Goal: Transaction & Acquisition: Purchase product/service

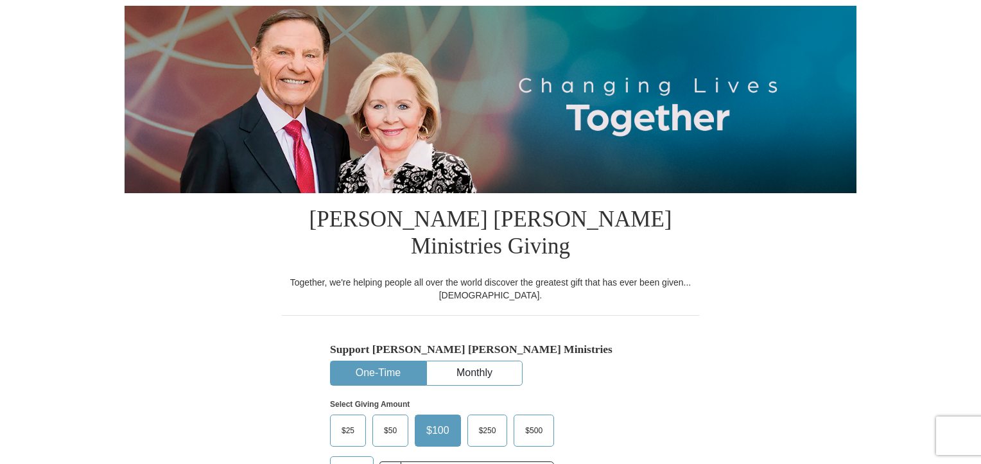
scroll to position [193, 0]
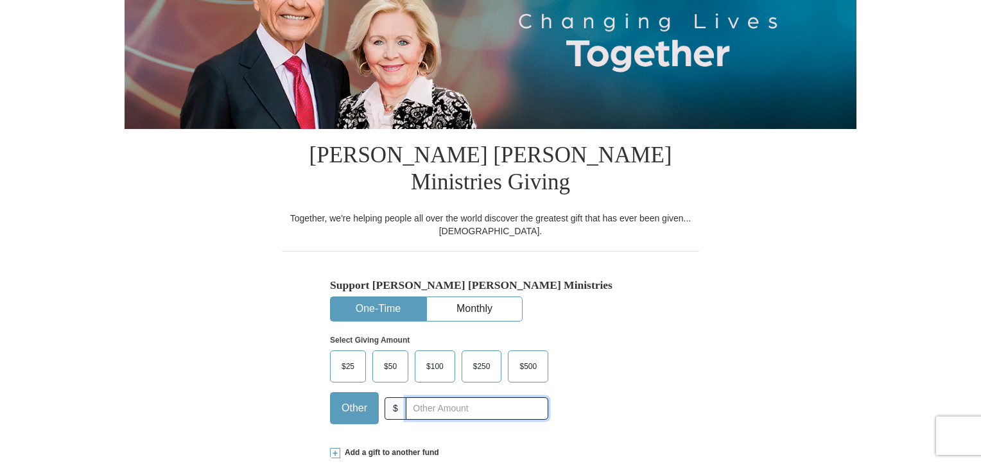
click at [427, 398] on input "text" at bounding box center [477, 409] width 143 height 22
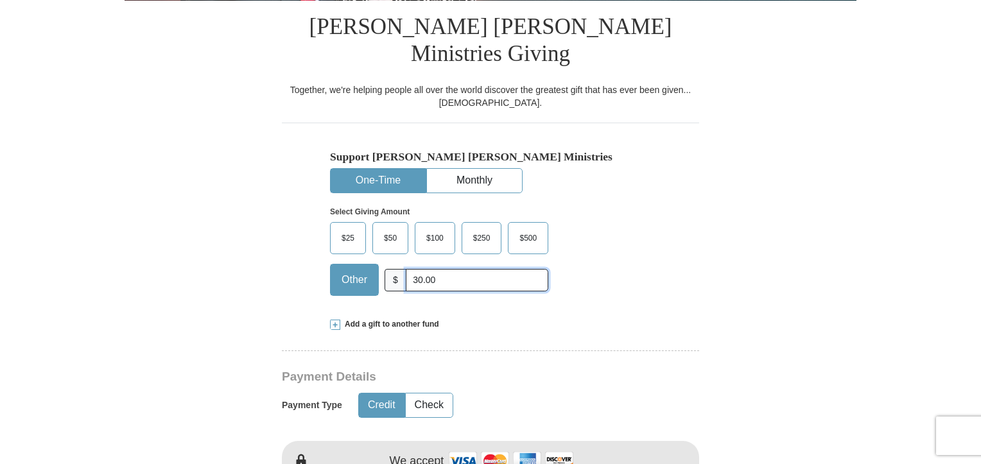
scroll to position [514, 0]
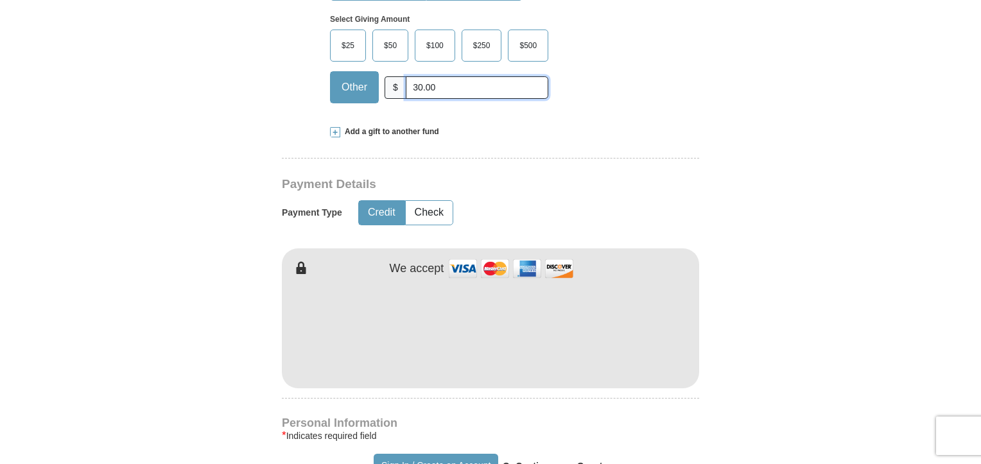
type input "30.00"
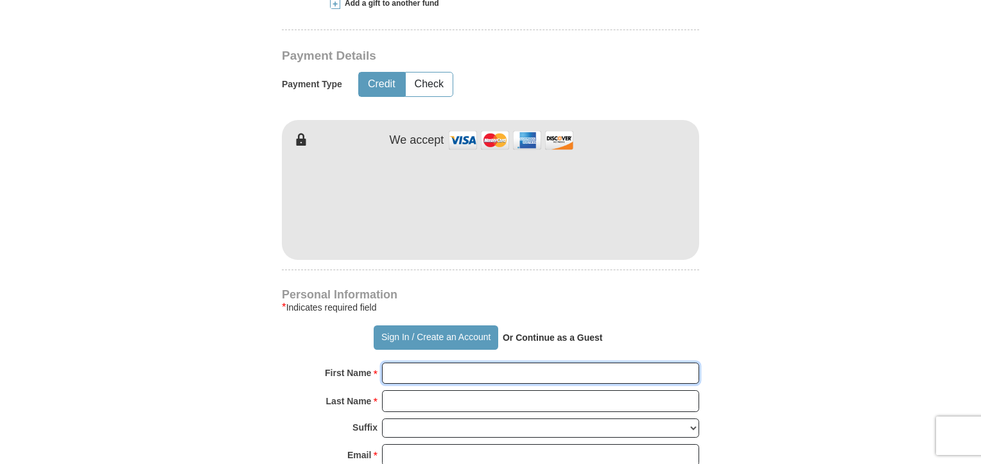
click at [443, 363] on input "First Name *" at bounding box center [540, 374] width 317 height 22
type input "[PERSON_NAME] & Jan"
click at [437, 390] on input "Last Name *" at bounding box center [540, 401] width 317 height 22
type input "[PERSON_NAME]"
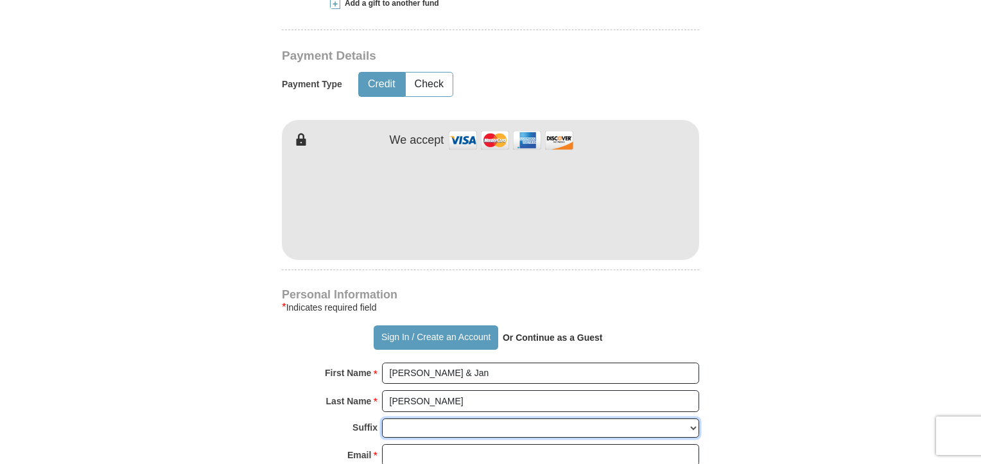
click at [437, 419] on select "[PERSON_NAME] I II III IV V VI" at bounding box center [540, 429] width 317 height 20
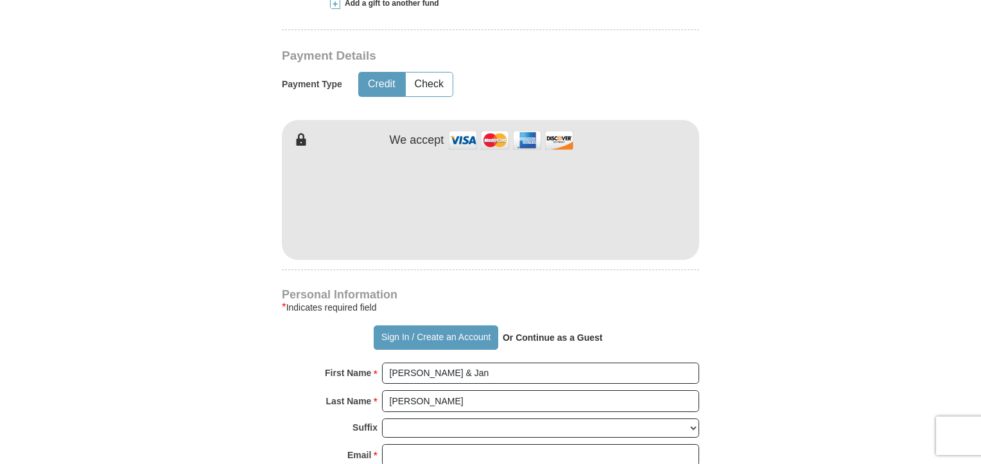
click at [245, 383] on form "Already have an account? Sign in for faster giving. Don't have an account? Crea…" at bounding box center [491, 214] width 732 height 1611
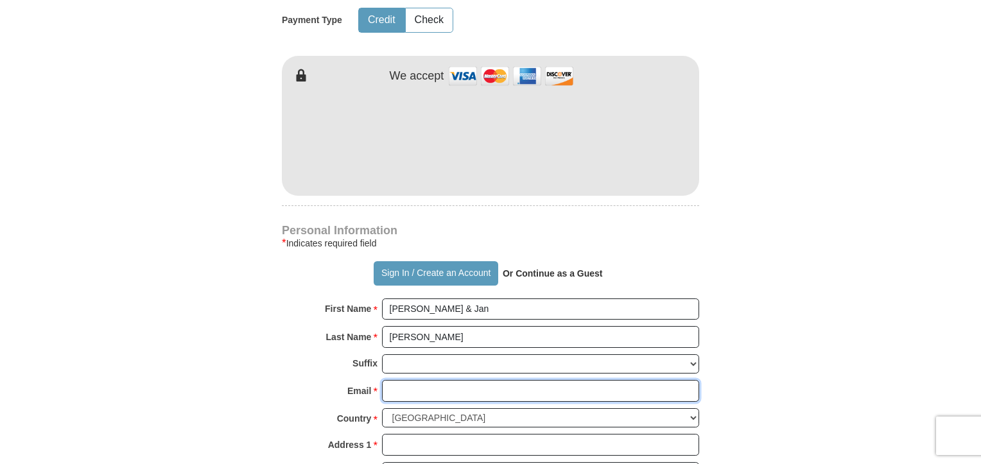
click at [416, 380] on input "Email *" at bounding box center [540, 391] width 317 height 22
type input "[EMAIL_ADDRESS][DOMAIN_NAME]"
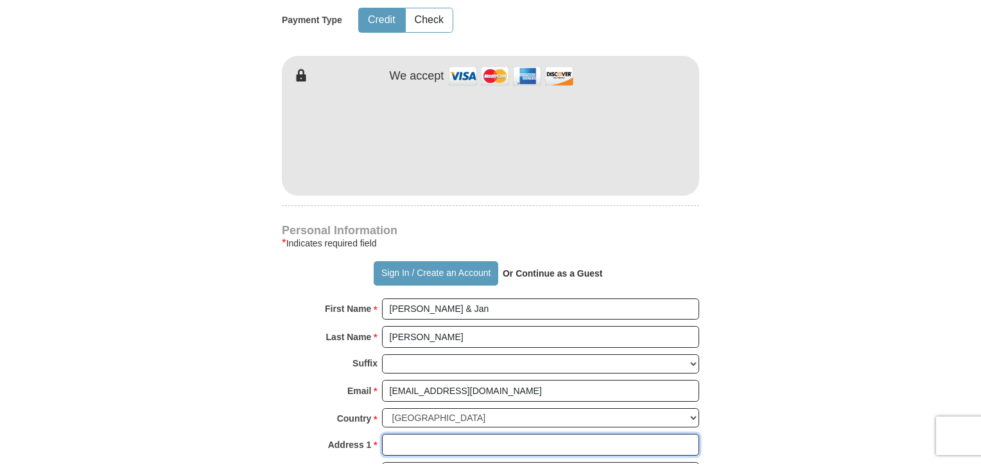
type input "4013 chelmont ln"
type input "[PERSON_NAME]"
select select "MD"
type input "20715"
type input "2027542340"
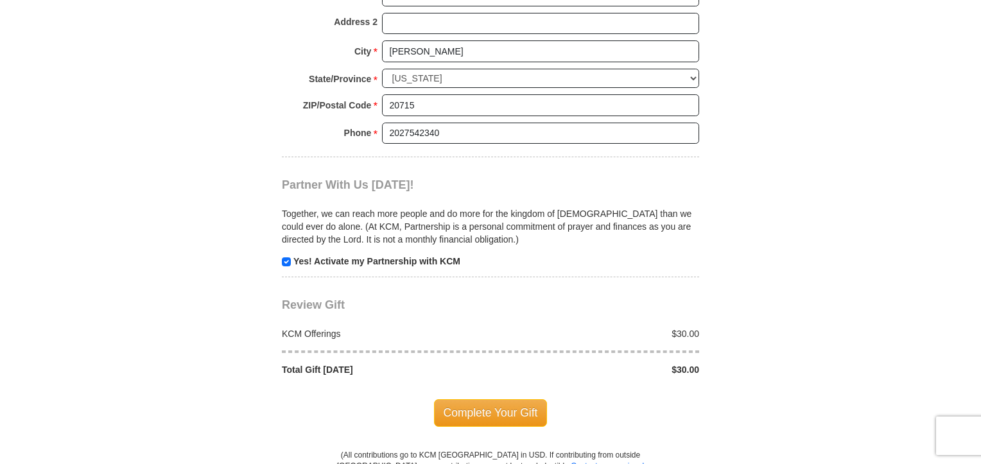
scroll to position [1220, 0]
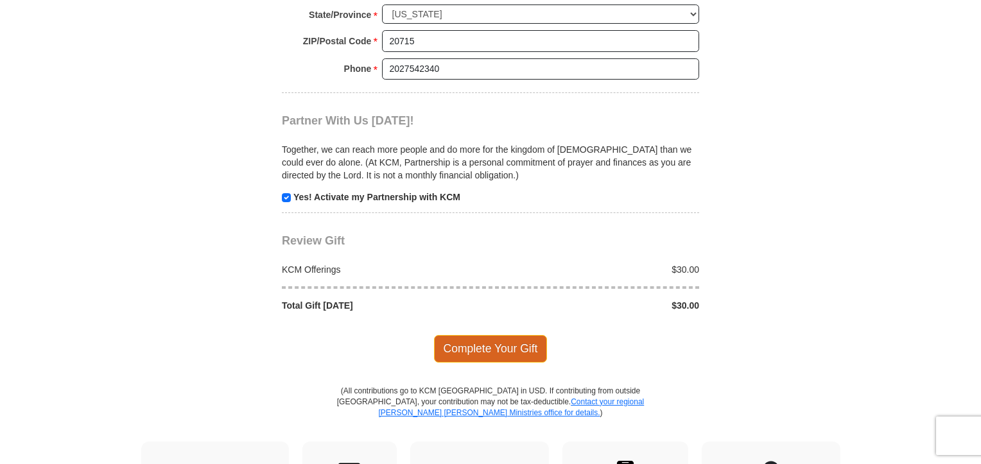
click at [513, 335] on span "Complete Your Gift" at bounding box center [491, 348] width 114 height 27
